Goal: Transaction & Acquisition: Obtain resource

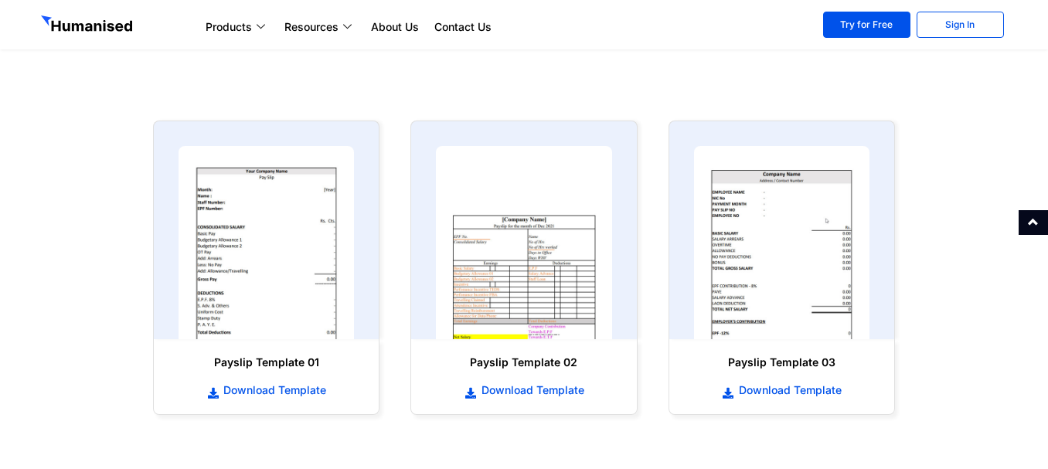
scroll to position [696, 0]
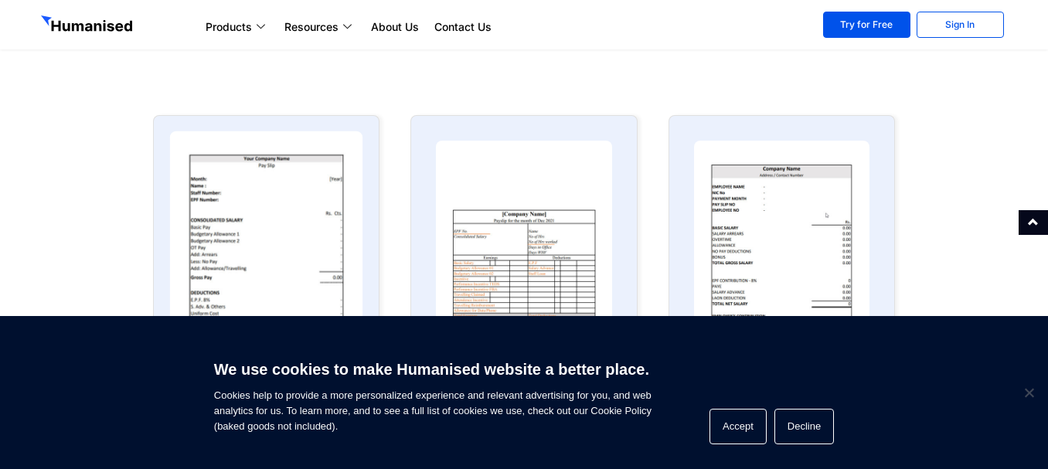
click at [271, 274] on img at bounding box center [266, 237] width 193 height 213
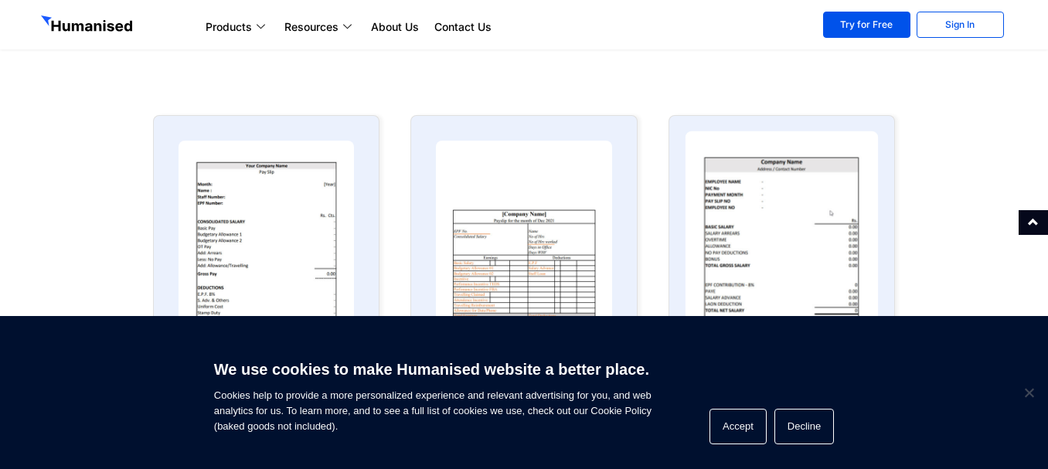
click at [796, 251] on img at bounding box center [781, 237] width 193 height 213
click at [782, 208] on img at bounding box center [781, 237] width 193 height 213
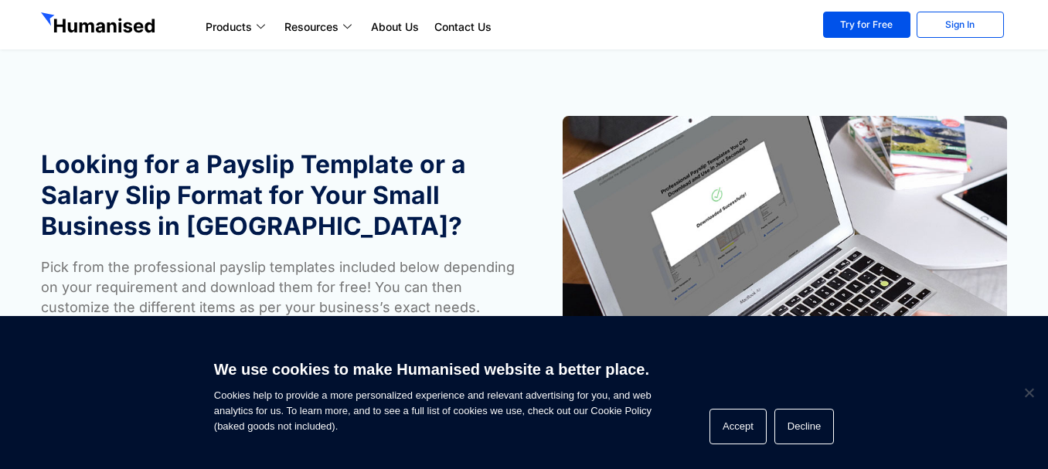
click at [462, 79] on section "Looking for a Payslip Template or a Salary Slip Format for Your Small Business …" at bounding box center [524, 241] width 1048 height 482
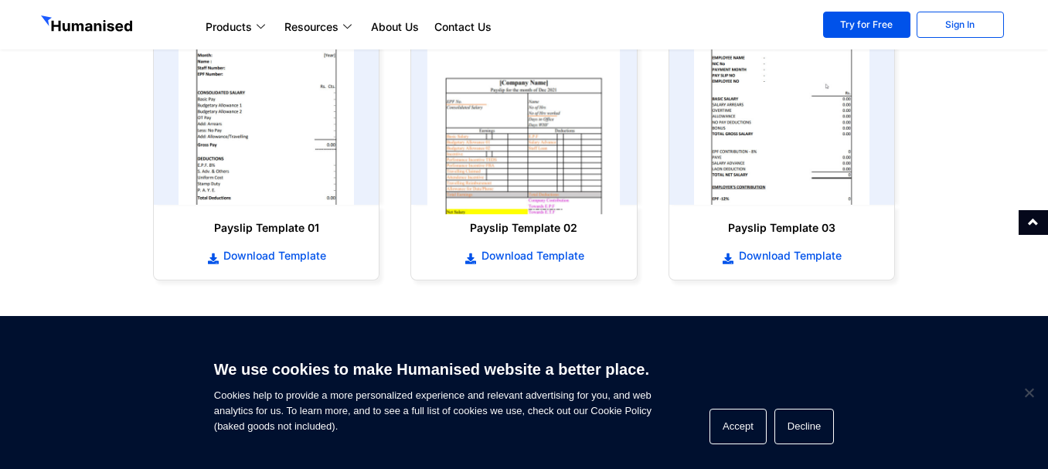
scroll to position [850, 0]
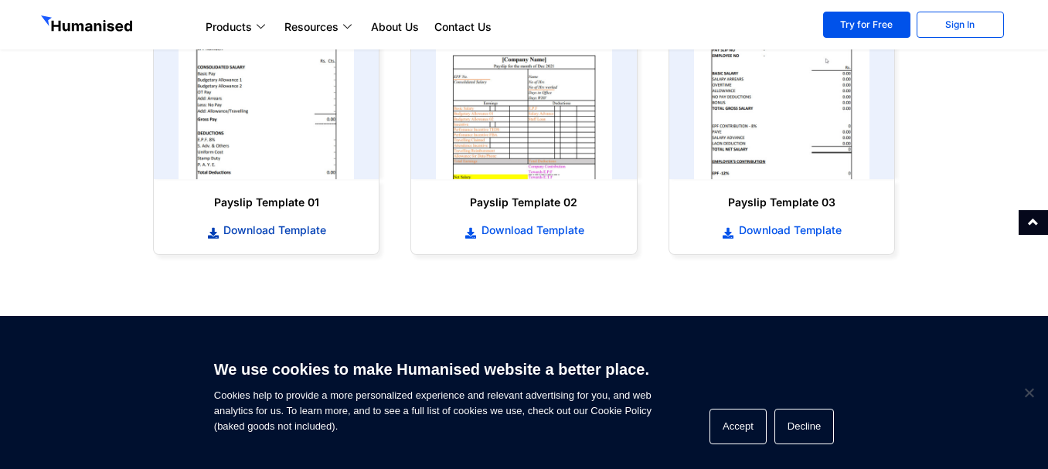
click at [277, 230] on span "Download Template" at bounding box center [273, 230] width 107 height 15
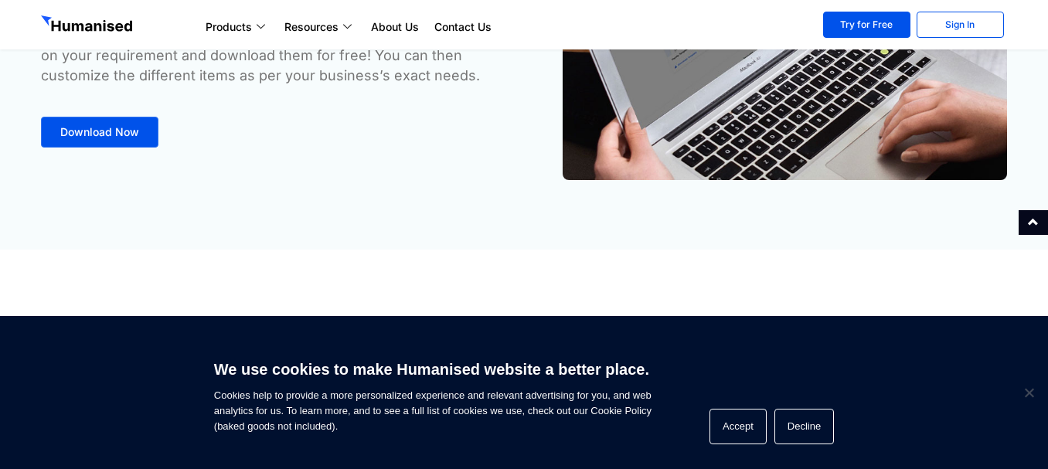
scroll to position [77, 0]
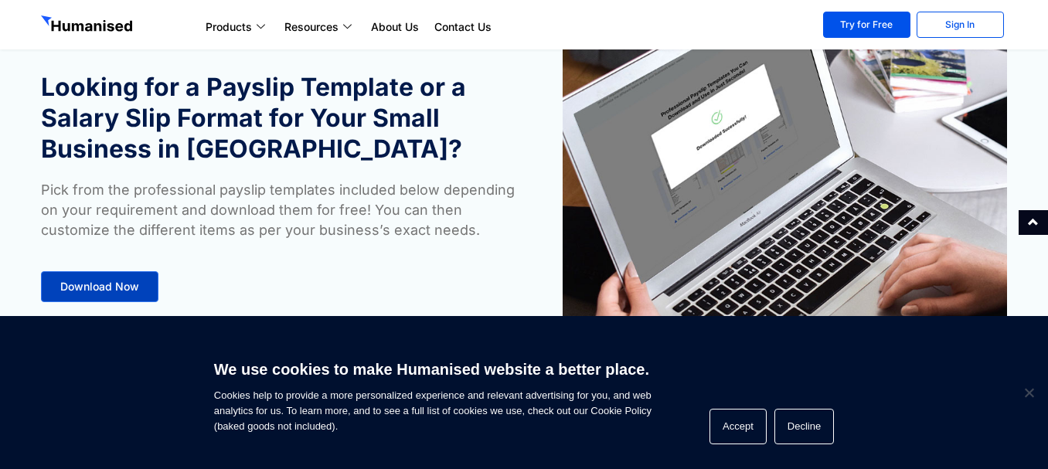
click at [104, 291] on span "Download Now" at bounding box center [99, 286] width 79 height 11
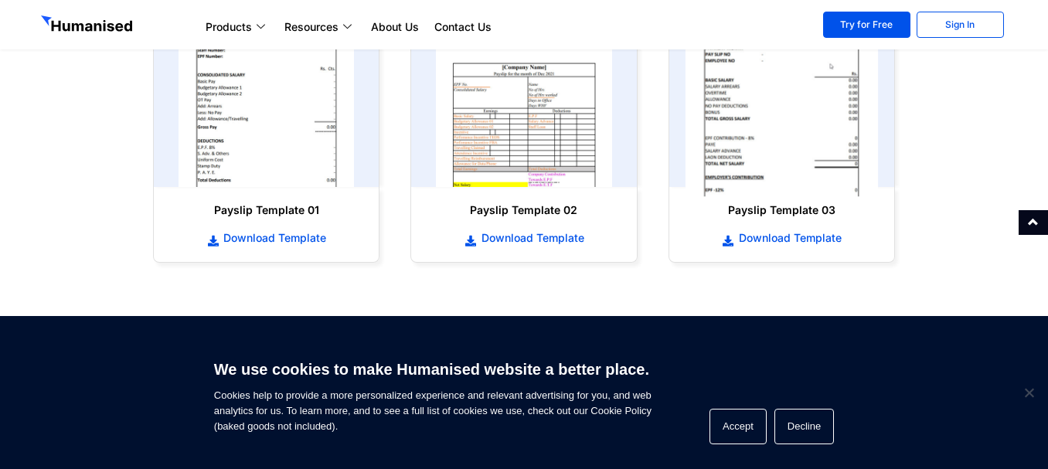
scroll to position [868, 0]
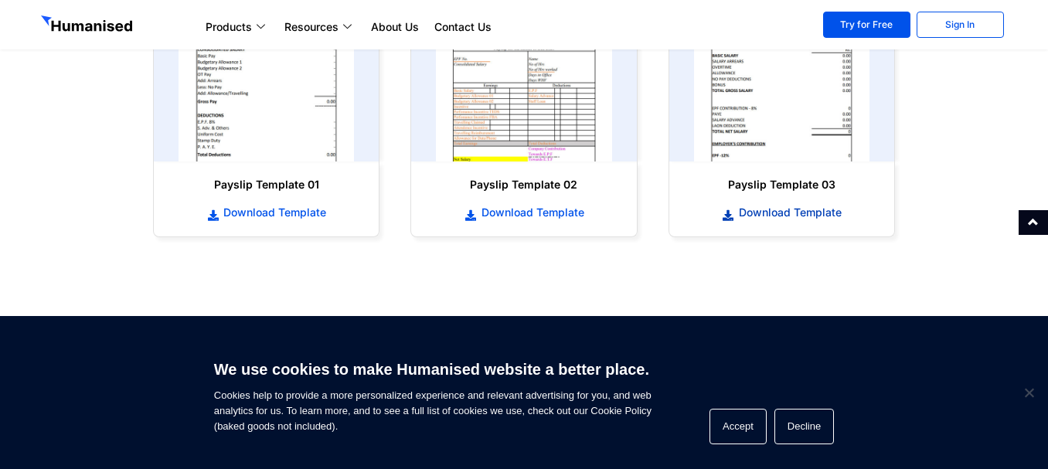
click at [767, 213] on span "Download Template" at bounding box center [788, 212] width 107 height 15
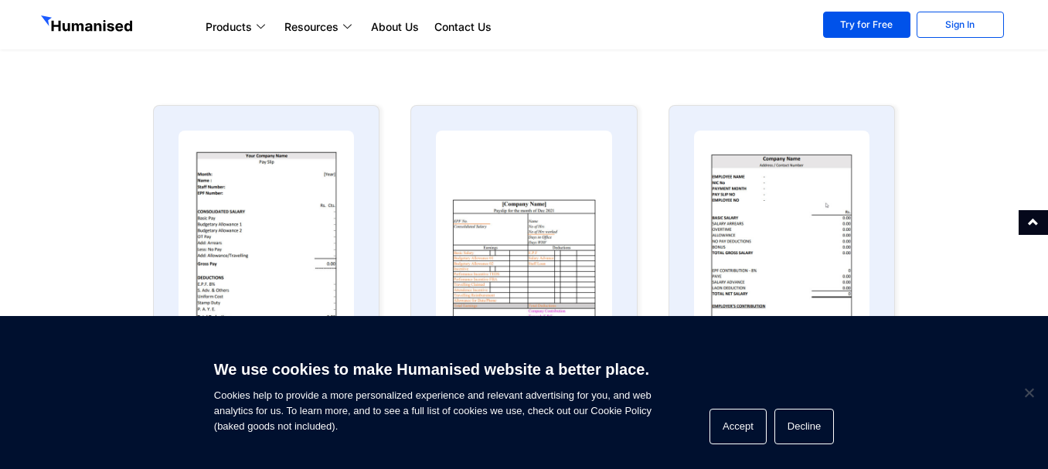
scroll to position [794, 0]
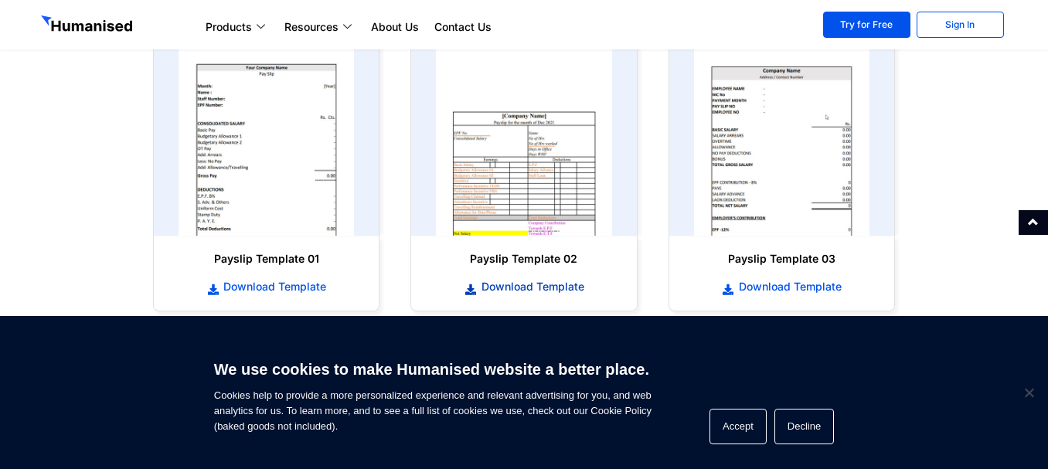
click at [494, 288] on span "Download Template" at bounding box center [531, 286] width 107 height 15
